Goal: Navigation & Orientation: Find specific page/section

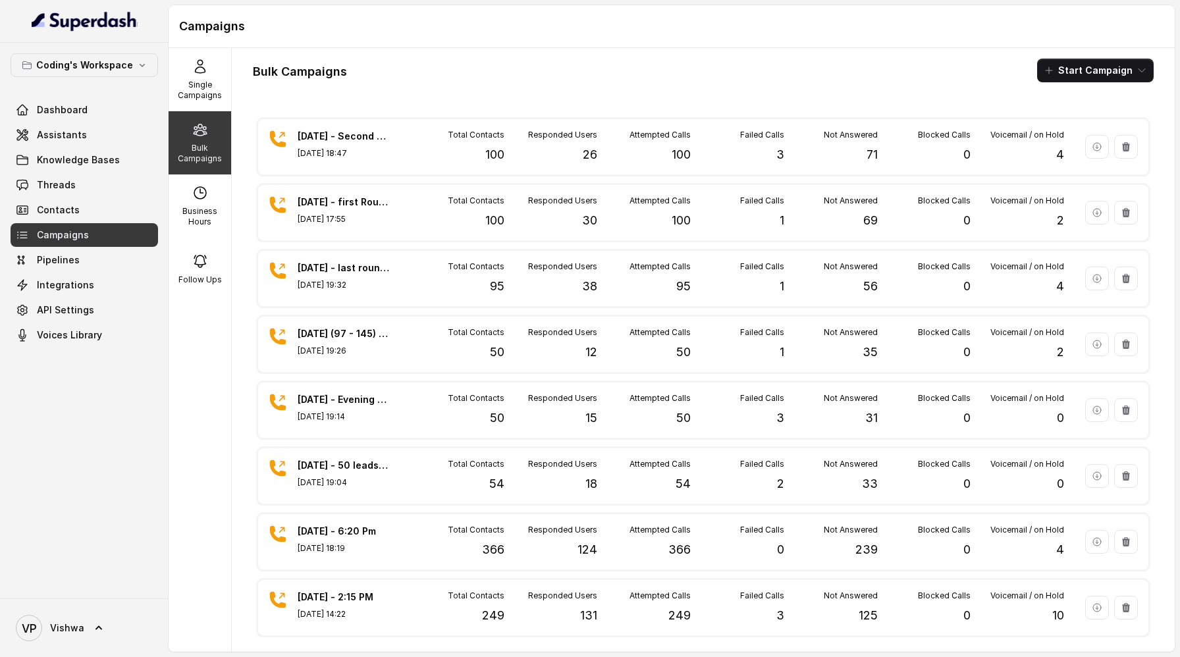
click at [49, 236] on span "Campaigns" at bounding box center [63, 234] width 52 height 13
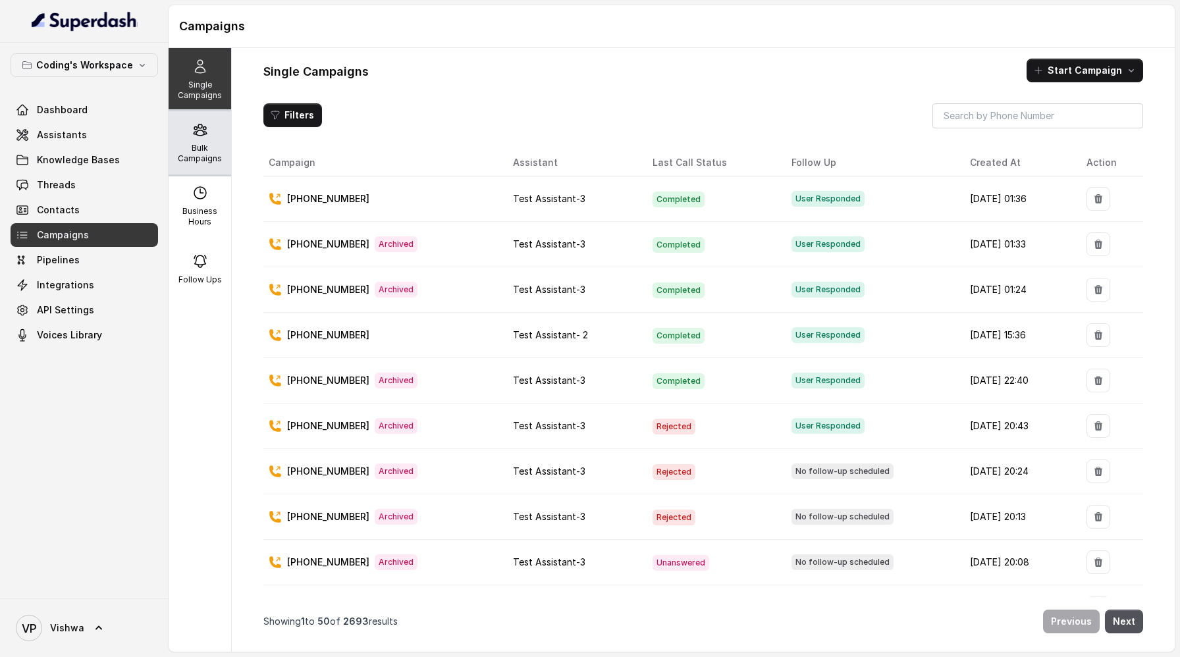
click at [194, 154] on p "Bulk Campaigns" at bounding box center [200, 153] width 52 height 21
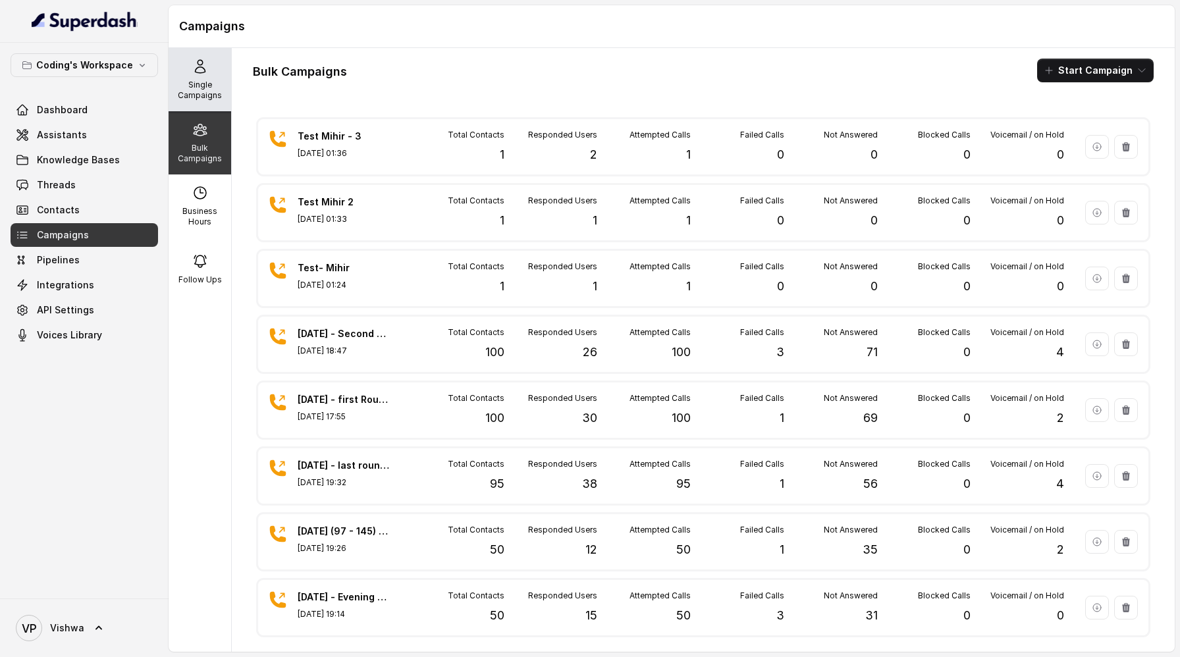
click at [196, 83] on p "Single Campaigns" at bounding box center [200, 90] width 52 height 21
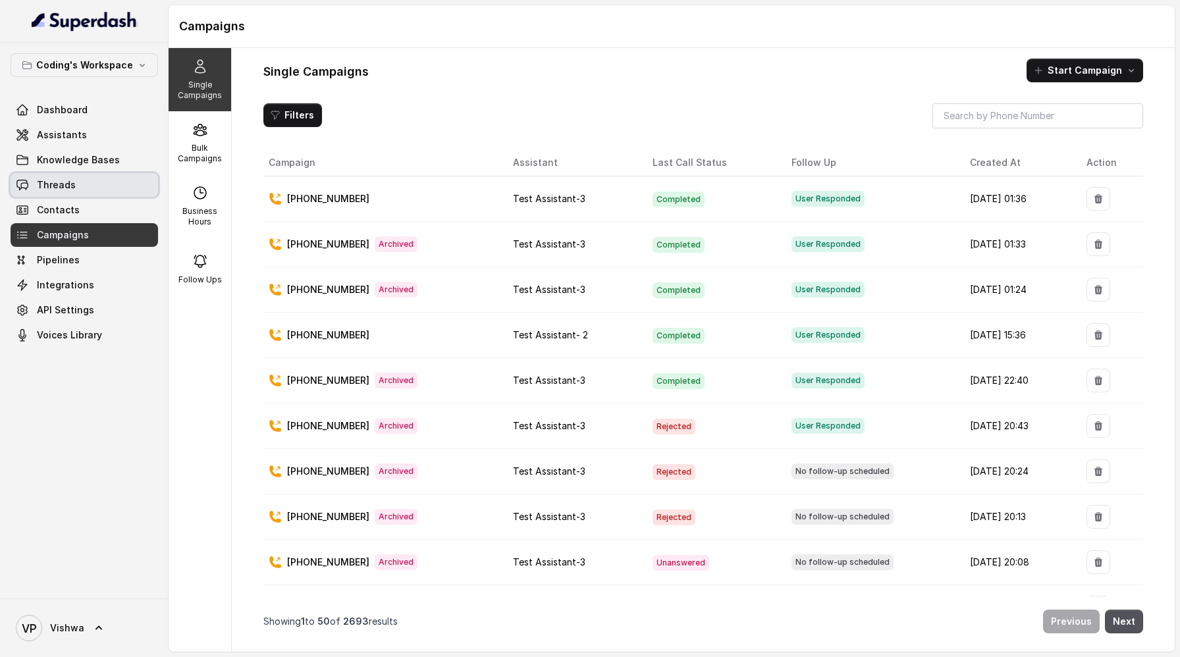
click at [61, 180] on span "Threads" at bounding box center [56, 184] width 39 height 13
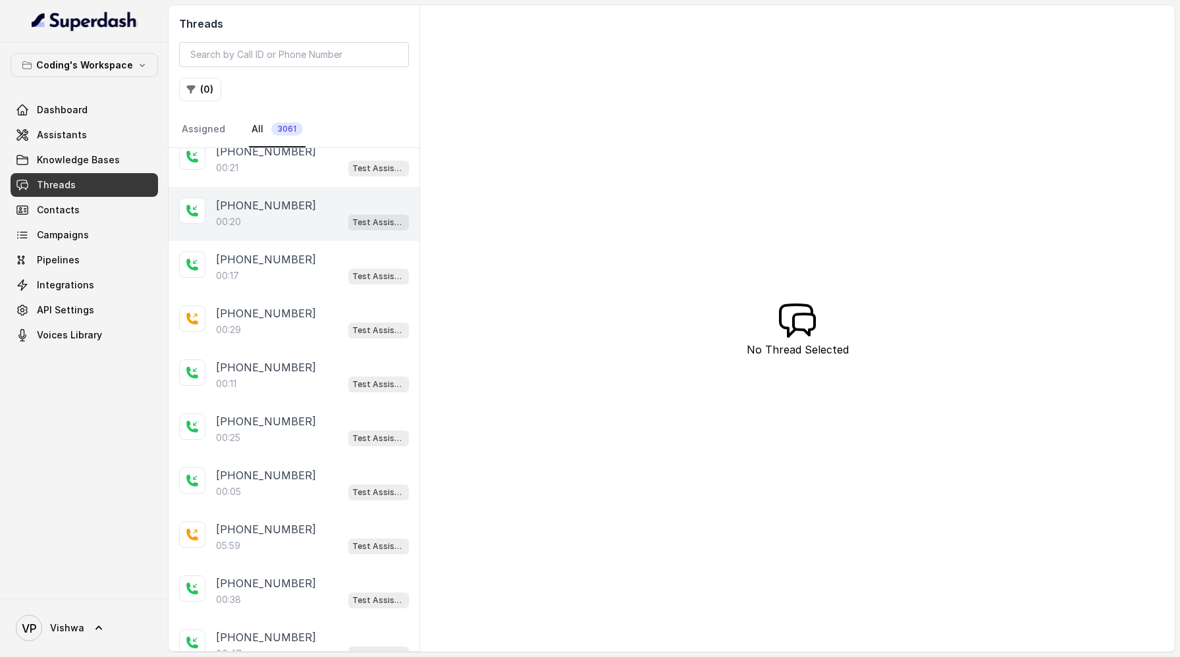
scroll to position [124, 0]
click at [231, 203] on p "+916367246012" at bounding box center [266, 204] width 100 height 16
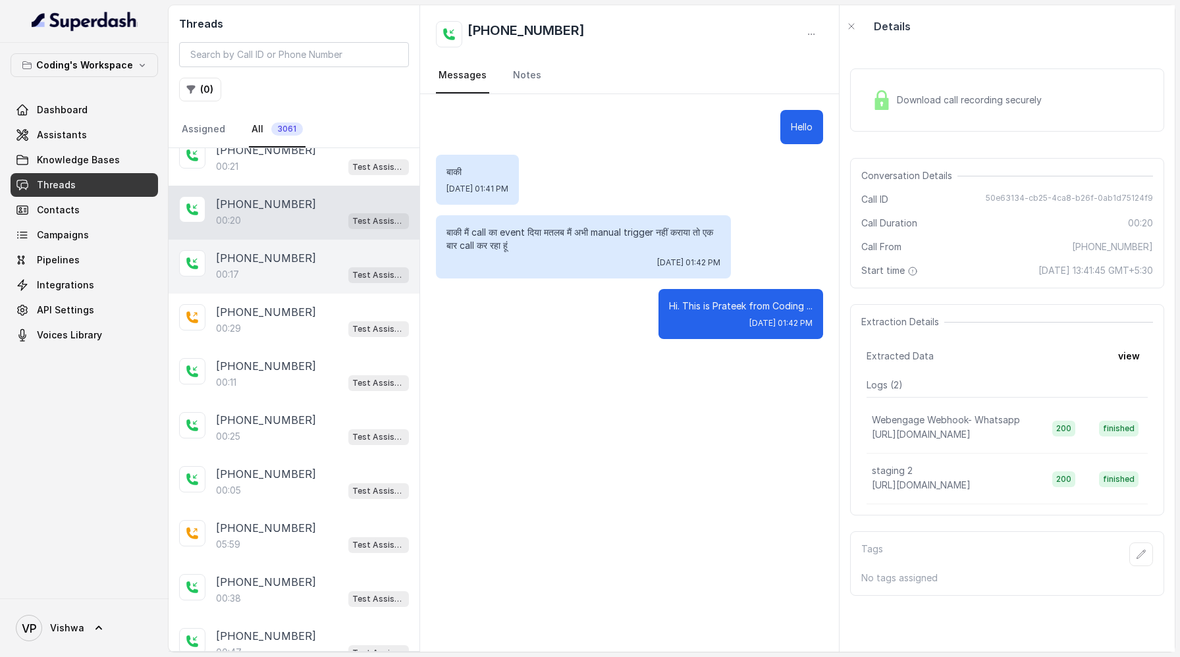
click at [255, 263] on p "+916367246012" at bounding box center [266, 258] width 100 height 16
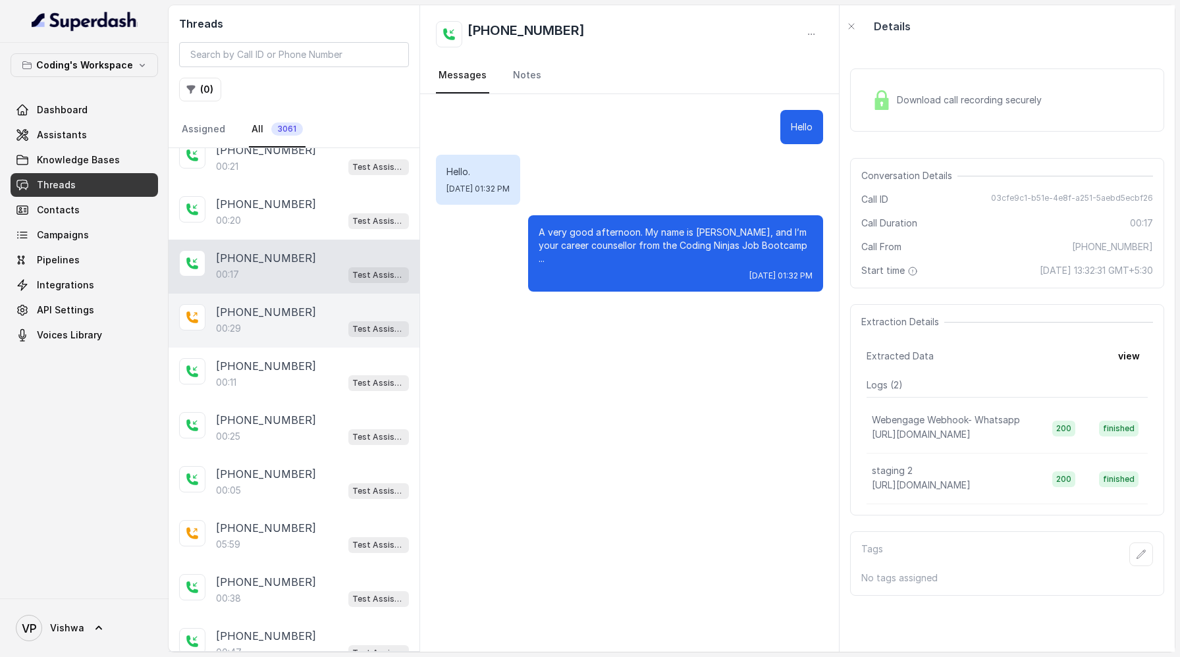
click at [265, 315] on p "+916367246012" at bounding box center [266, 312] width 100 height 16
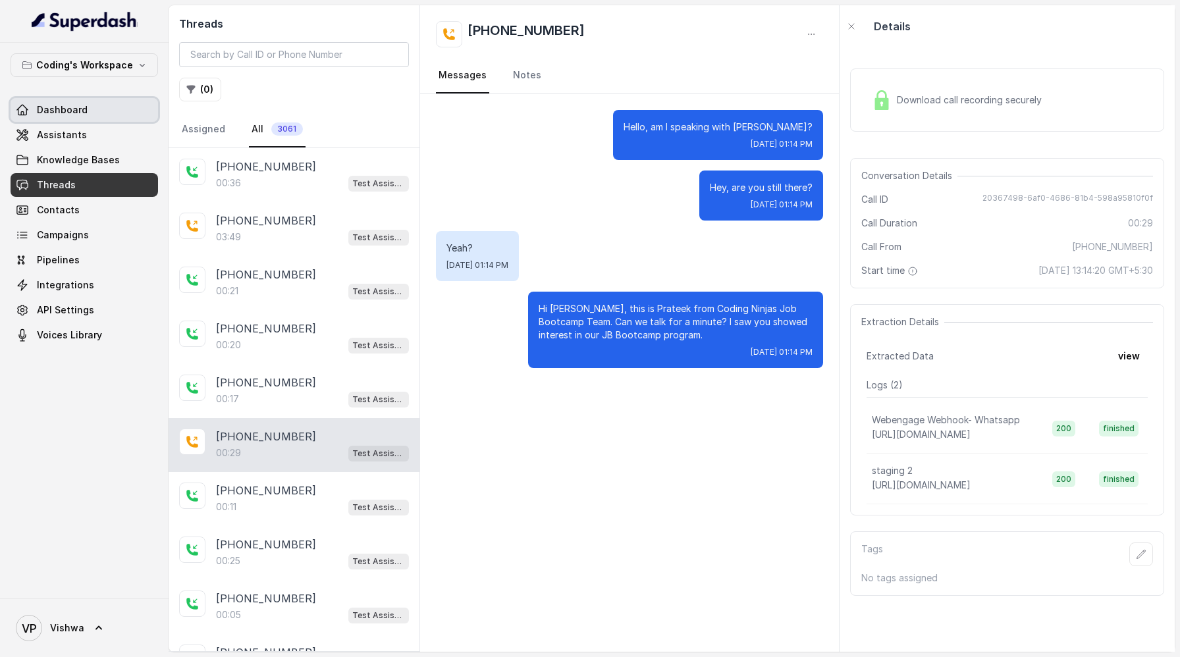
click at [51, 110] on span "Dashboard" at bounding box center [62, 109] width 51 height 13
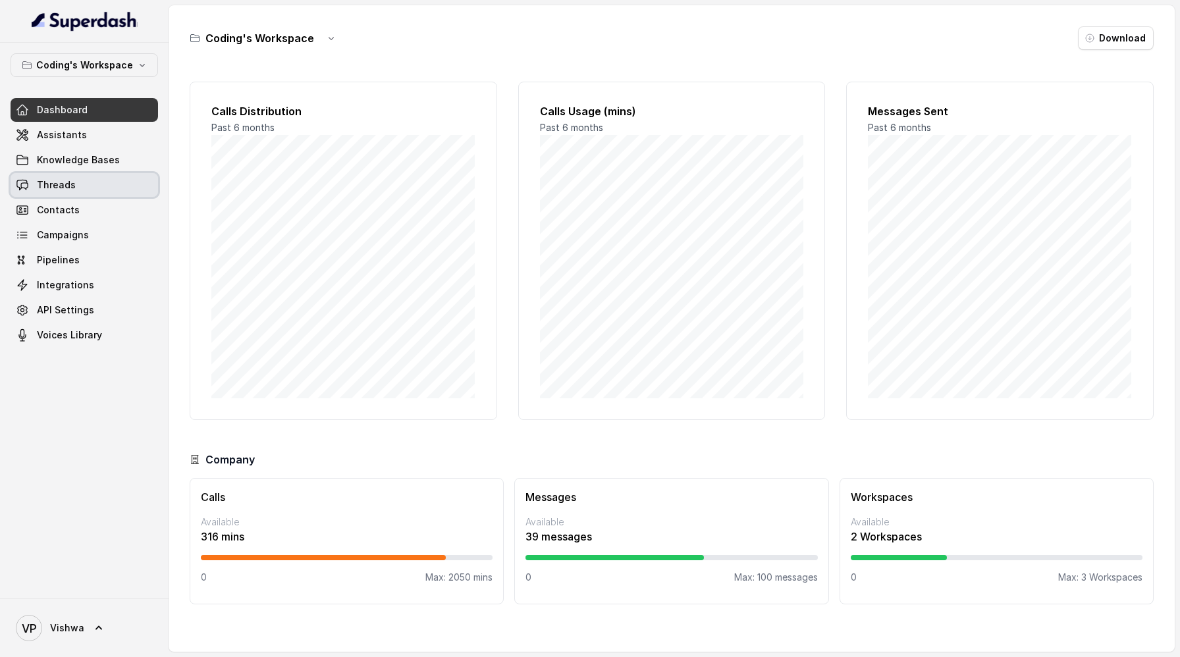
click at [75, 185] on link "Threads" at bounding box center [84, 185] width 147 height 24
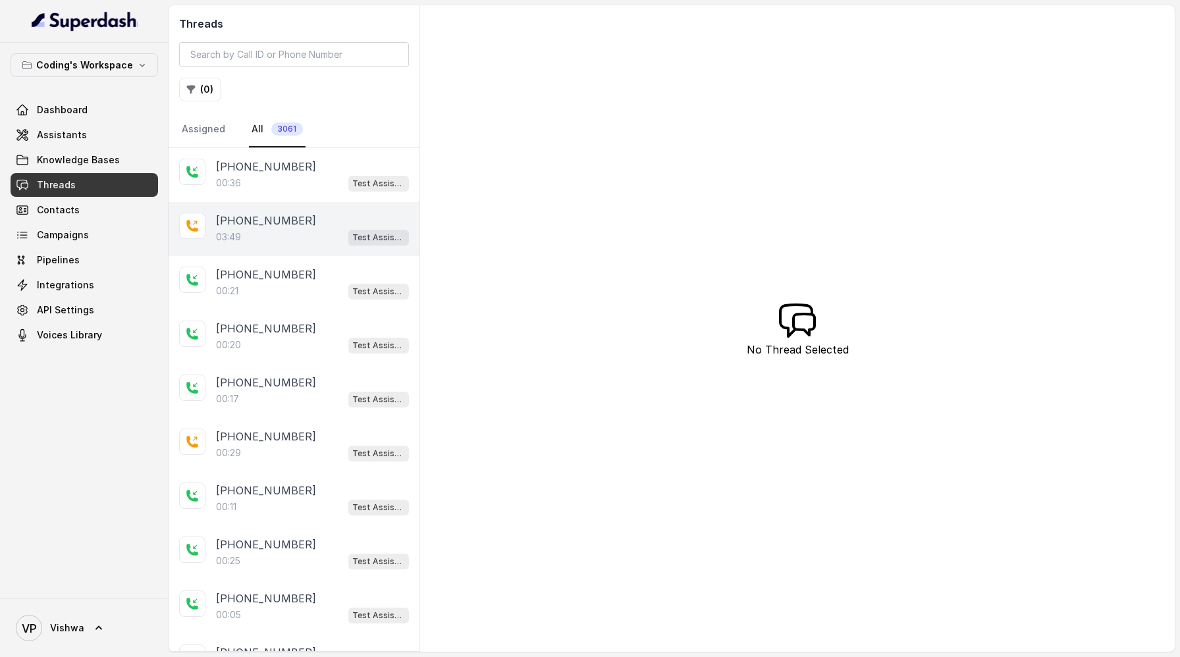
click at [260, 235] on div "03:49 Test Assistant-3" at bounding box center [312, 236] width 193 height 17
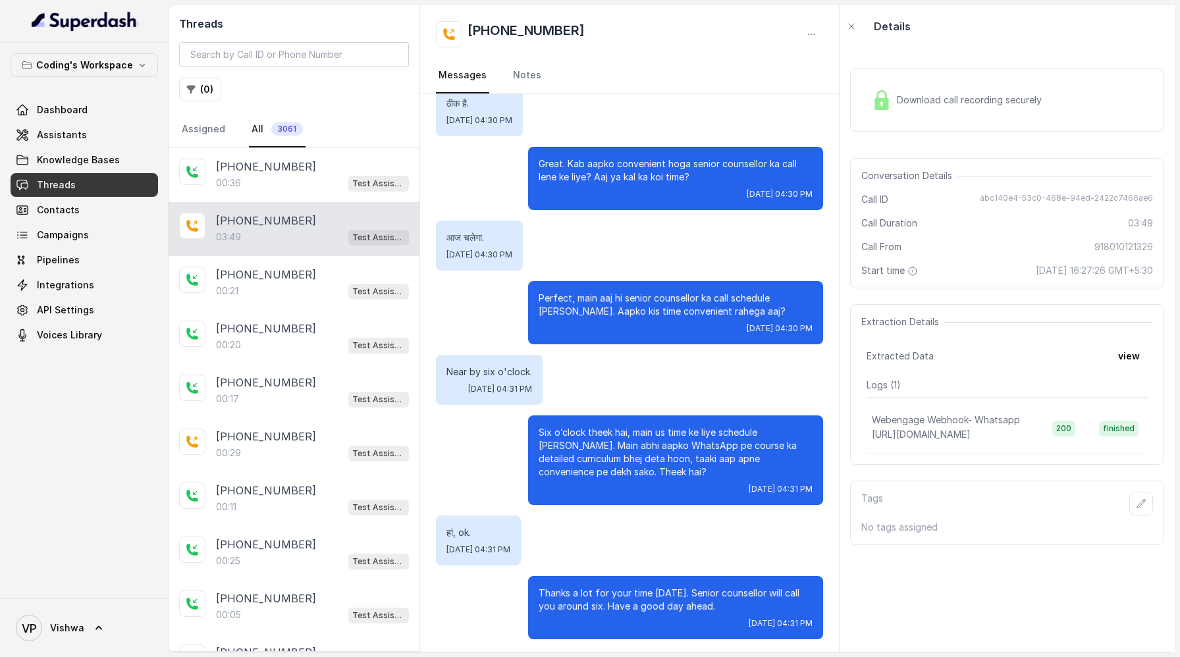
scroll to position [2166, 0]
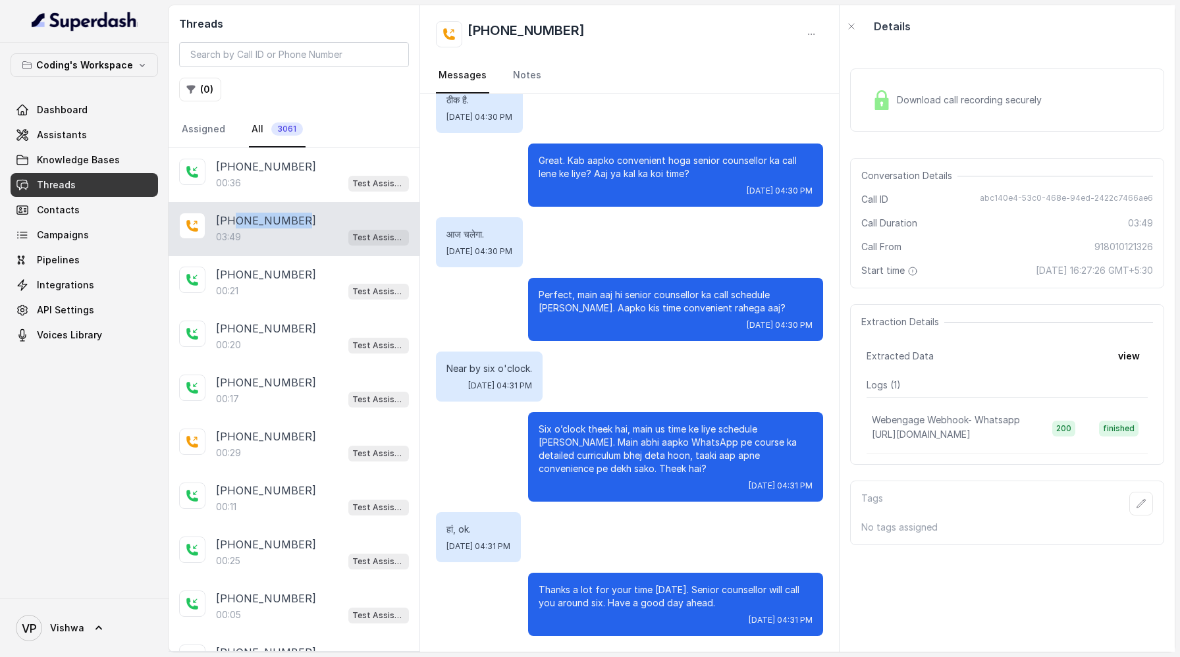
drag, startPoint x: 294, startPoint y: 217, endPoint x: 236, endPoint y: 220, distance: 58.7
click at [236, 220] on div "+918010121326" at bounding box center [312, 221] width 193 height 16
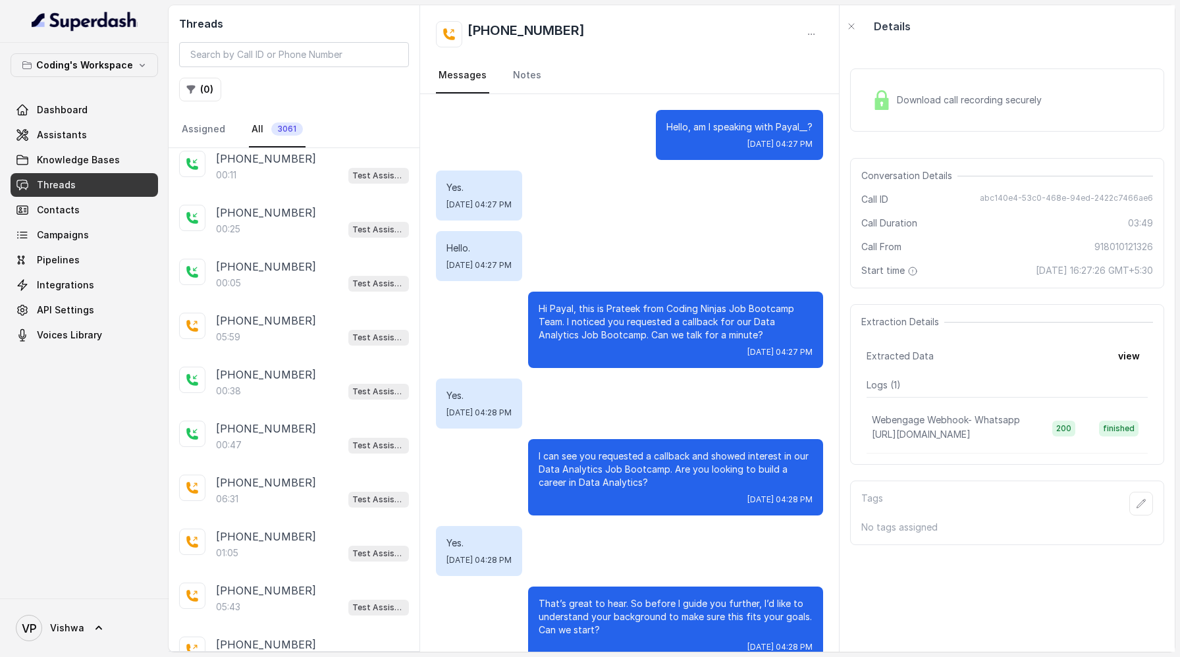
scroll to position [332, 0]
click at [255, 314] on p "+917717617818" at bounding box center [266, 320] width 100 height 16
